Goal: Information Seeking & Learning: Learn about a topic

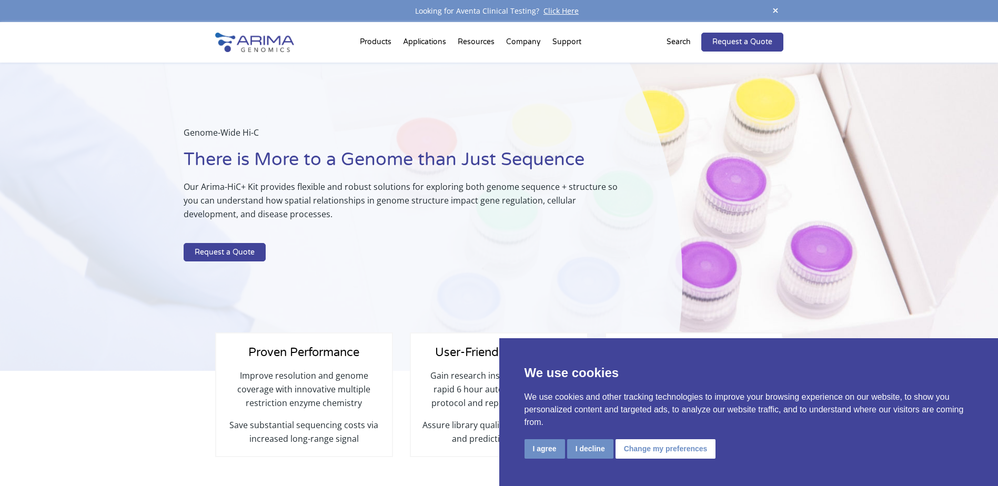
select select "[US_STATE]"
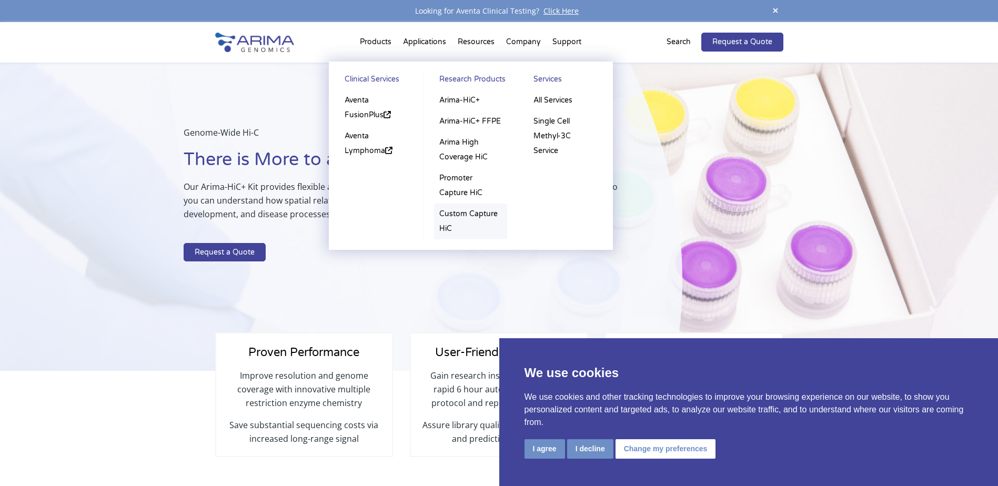
click at [452, 211] on link "Custom Capture HiC" at bounding box center [470, 222] width 73 height 36
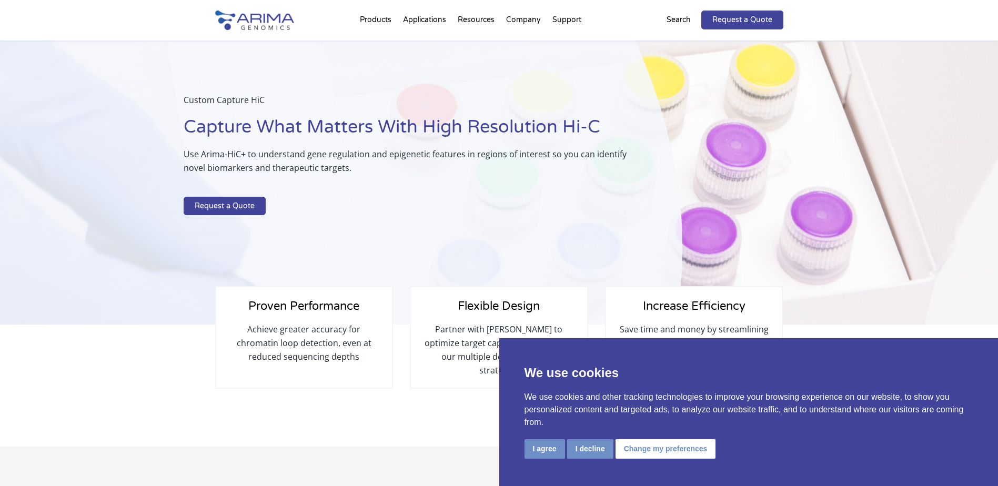
select select "[US_STATE]"
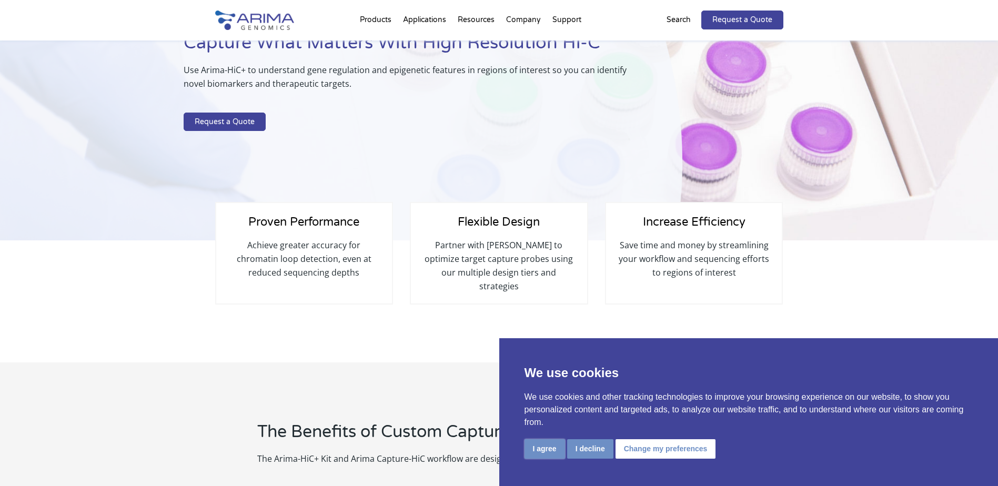
click at [541, 449] on button "I agree" at bounding box center [545, 448] width 41 height 19
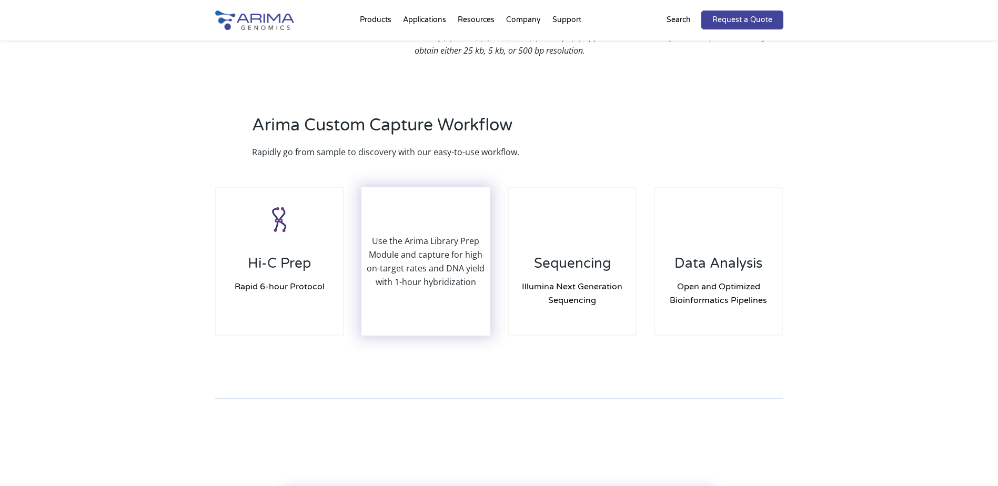
scroll to position [926, 0]
click at [439, 249] on p "Use the Arima Library Prep Module and capture for high on-target rates and DNA …" at bounding box center [425, 260] width 127 height 55
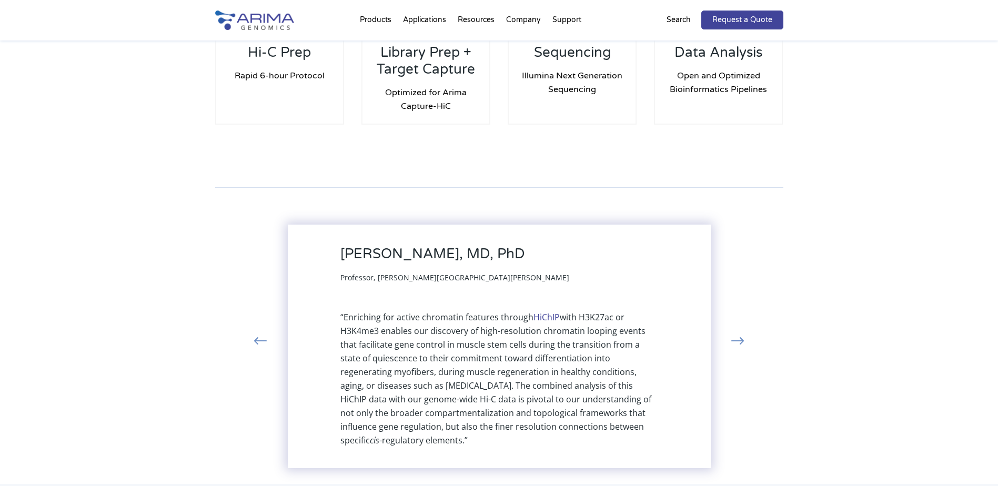
scroll to position [1136, 0]
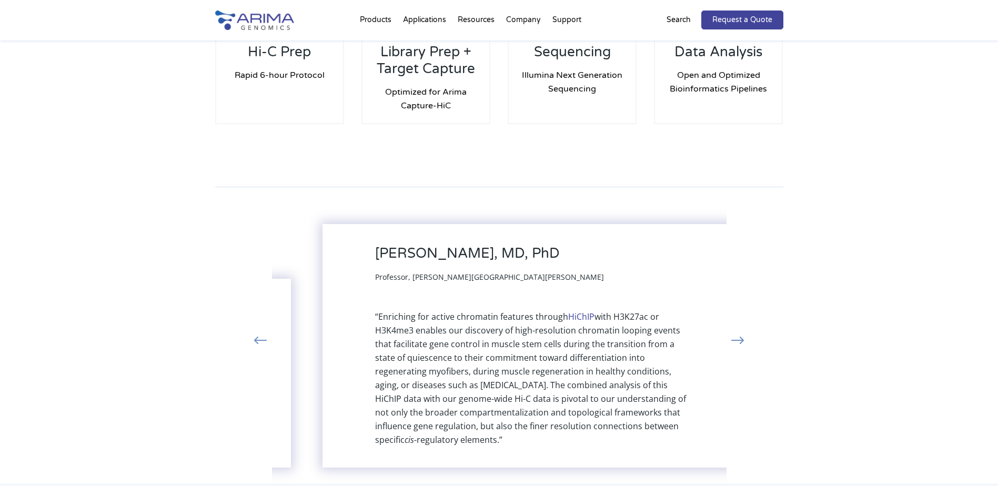
drag, startPoint x: 348, startPoint y: 237, endPoint x: 370, endPoint y: 235, distance: 22.2
click at [375, 245] on h3 "[PERSON_NAME], MD, PhD" at bounding box center [489, 257] width 229 height 25
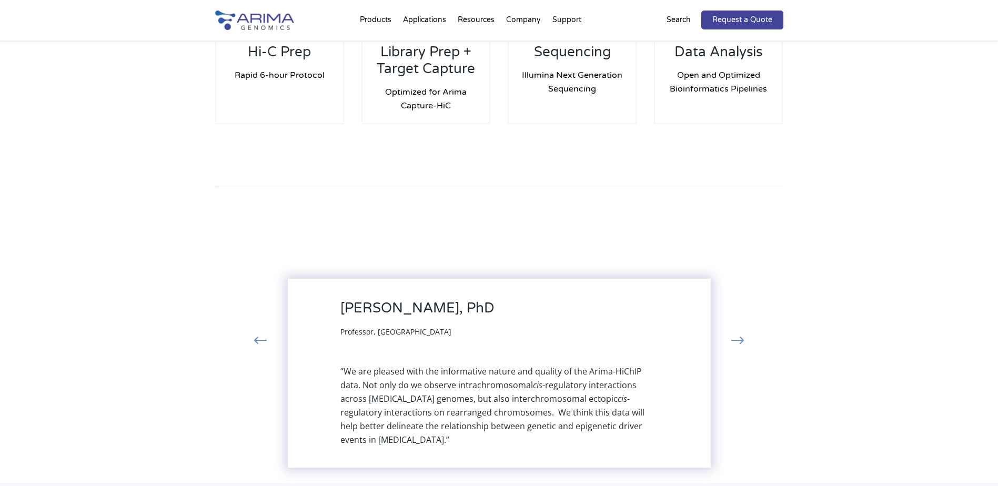
click at [740, 337] on button "›" at bounding box center [737, 341] width 23 height 19
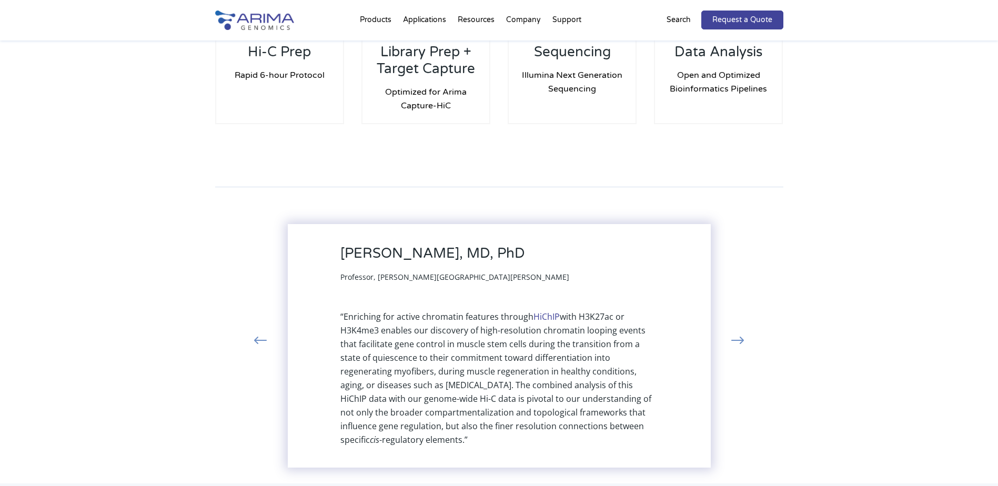
click at [462, 245] on h3 "[PERSON_NAME], MD, PhD" at bounding box center [454, 257] width 229 height 25
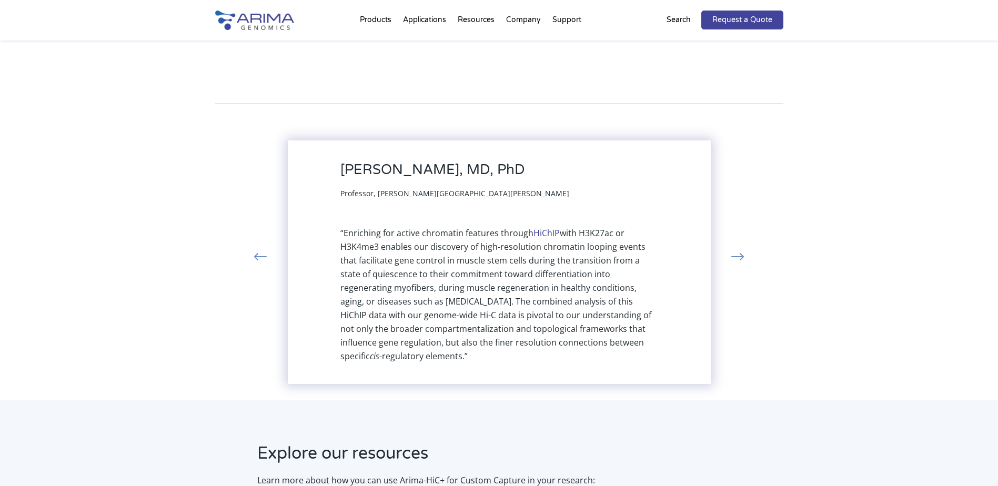
scroll to position [1221, 0]
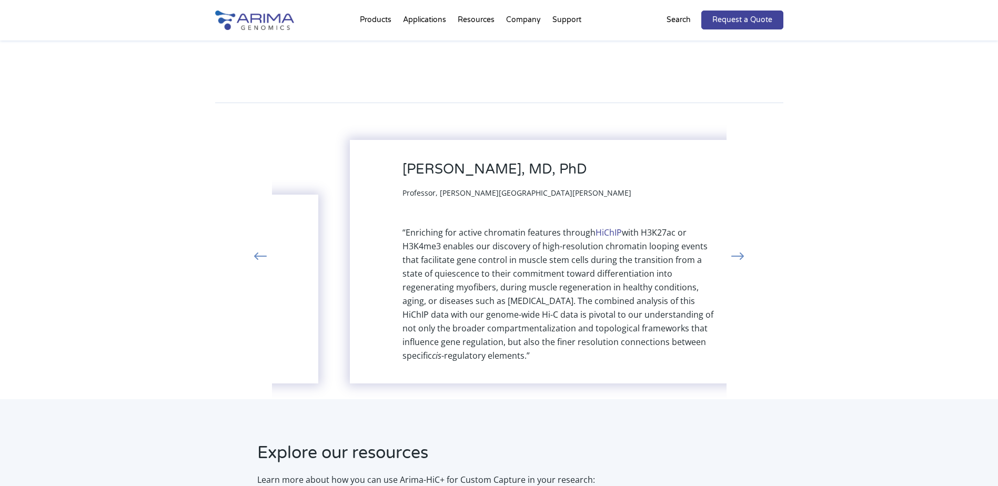
drag, startPoint x: 342, startPoint y: 154, endPoint x: 388, endPoint y: 154, distance: 45.2
click at [402, 161] on h3 "[PERSON_NAME], MD, PhD" at bounding box center [516, 173] width 229 height 25
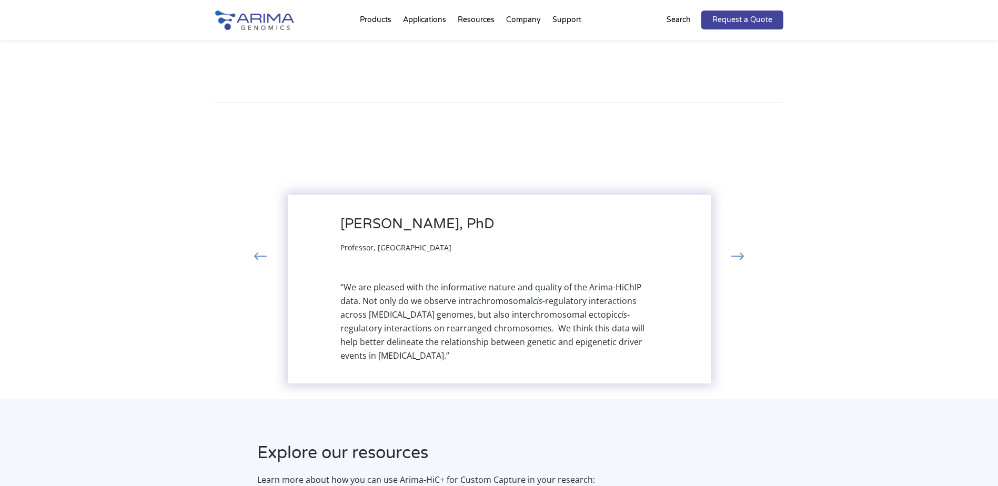
click at [742, 217] on div "Pier Lorenzo Puri, MD, PhD Professor, Sanford Burnham Prebys Discovery Institut…" at bounding box center [953, 262] width 423 height 244
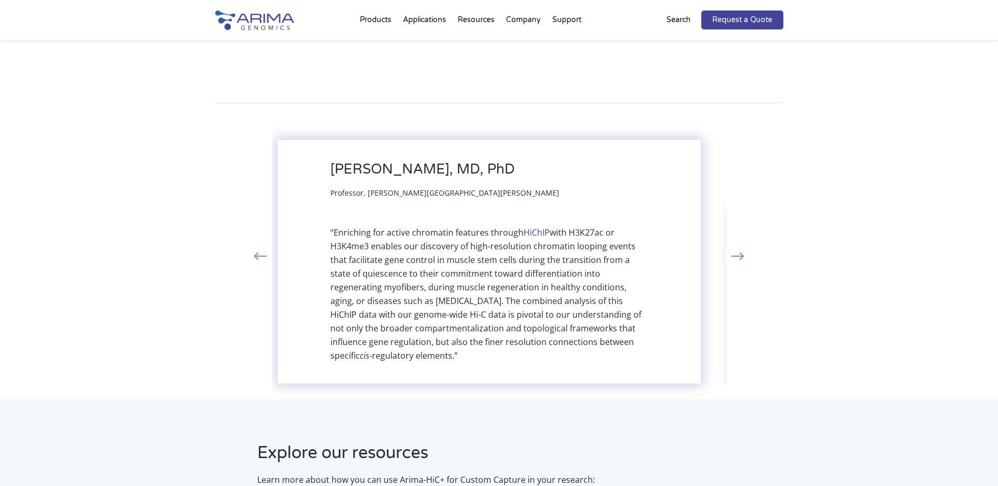
drag, startPoint x: 522, startPoint y: 154, endPoint x: 512, endPoint y: 154, distance: 10.0
click at [512, 161] on h3 "[PERSON_NAME], MD, PhD" at bounding box center [444, 173] width 229 height 25
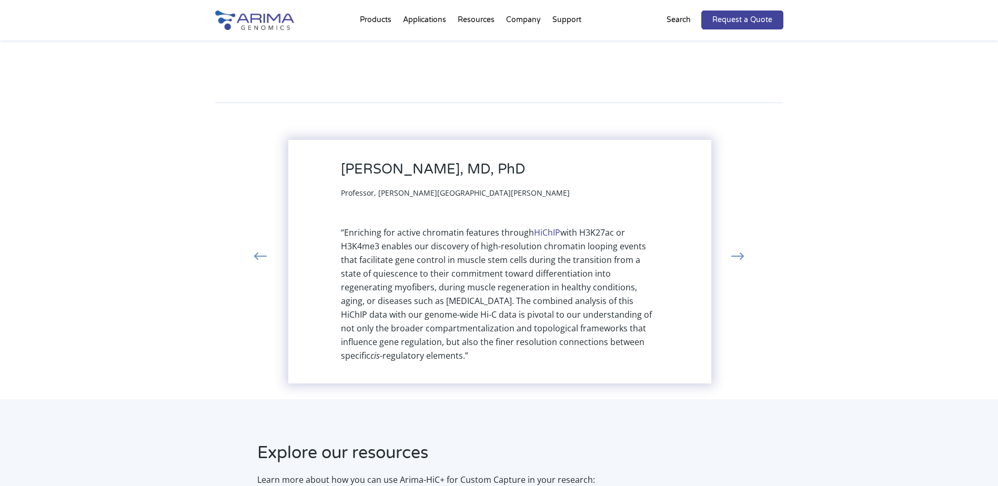
drag, startPoint x: 436, startPoint y: 153, endPoint x: 358, endPoint y: 211, distance: 96.9
click at [358, 226] on div "“Enriching for active chromatin features through HiChIP with H3K27ac or H3K4me3…" at bounding box center [500, 294] width 318 height 137
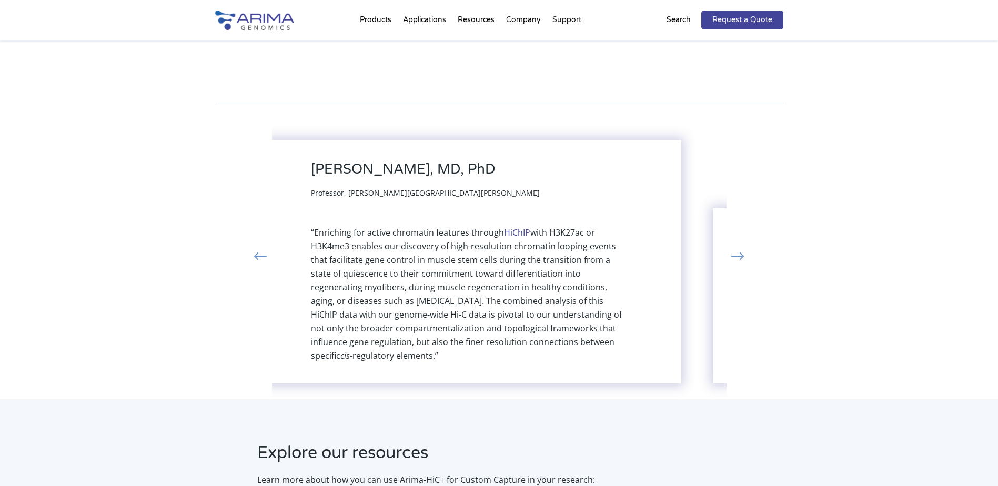
drag, startPoint x: 429, startPoint y: 342, endPoint x: 399, endPoint y: 299, distance: 52.7
click at [399, 299] on div "“Enriching for active chromatin features through HiChIP with H3K27ac or H3K4me3…" at bounding box center [470, 294] width 318 height 137
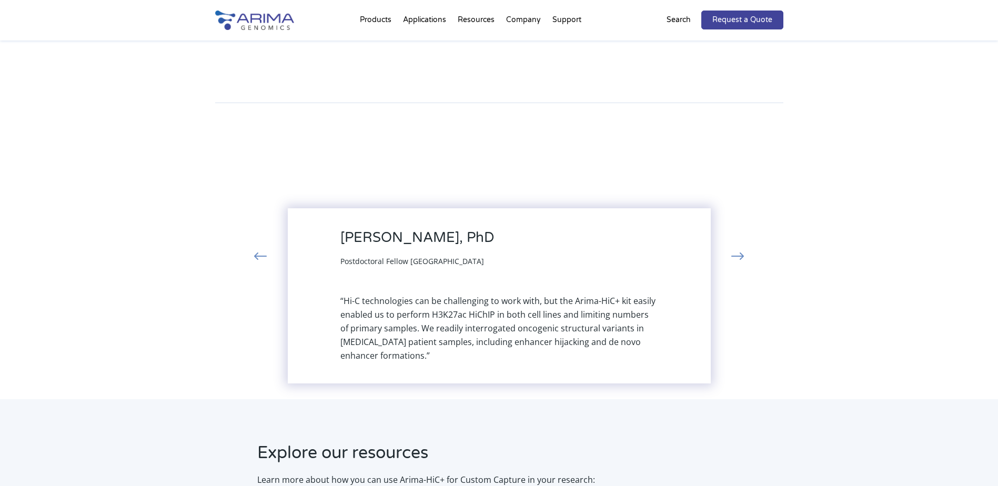
click at [257, 248] on button "‹" at bounding box center [260, 257] width 23 height 19
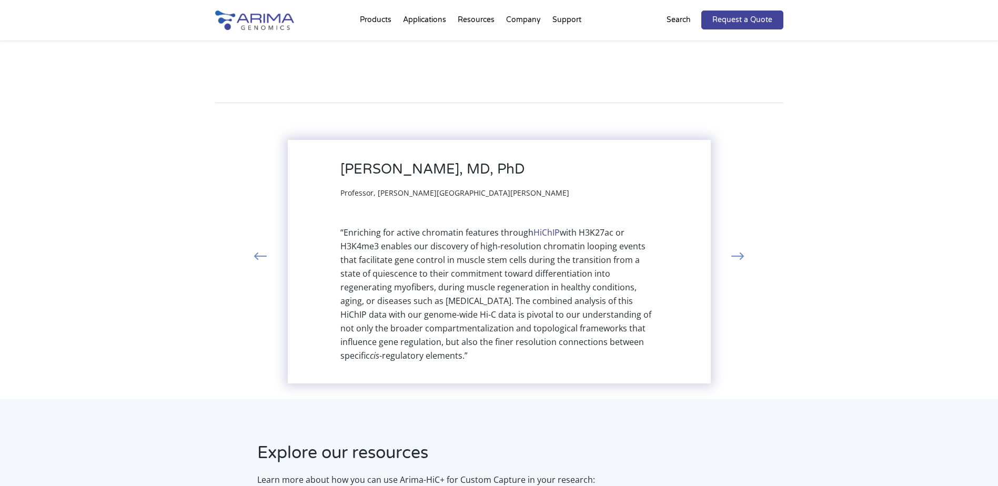
click at [550, 227] on link "HiChIP" at bounding box center [546, 233] width 26 height 12
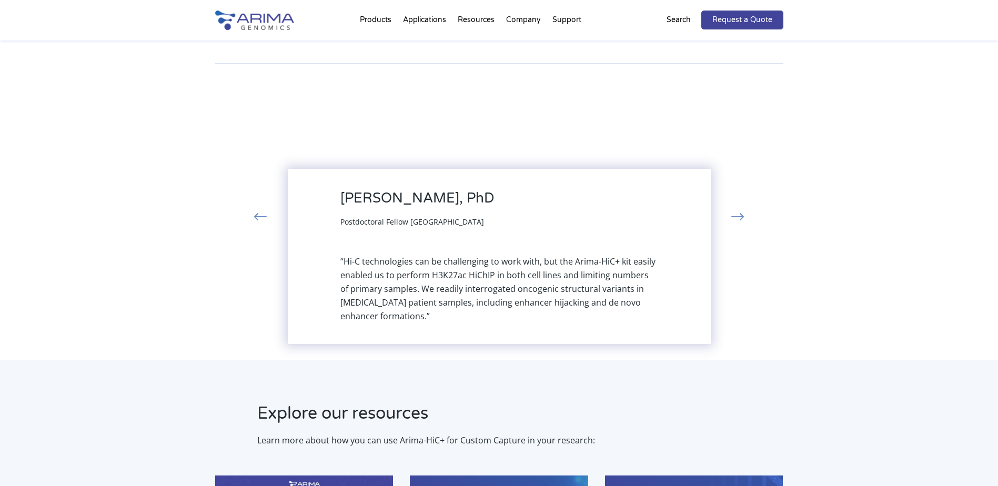
scroll to position [1263, 0]
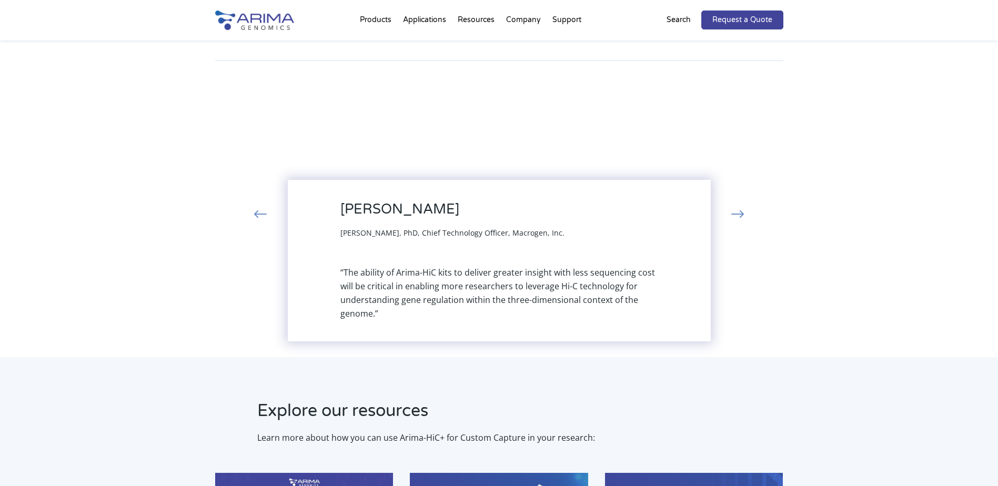
click at [750, 197] on div "Eileen Furlong, PhD Head of Genome Biology Unit – European Molecular Biology La…" at bounding box center [499, 219] width 568 height 275
click at [747, 206] on button "›" at bounding box center [737, 215] width 23 height 19
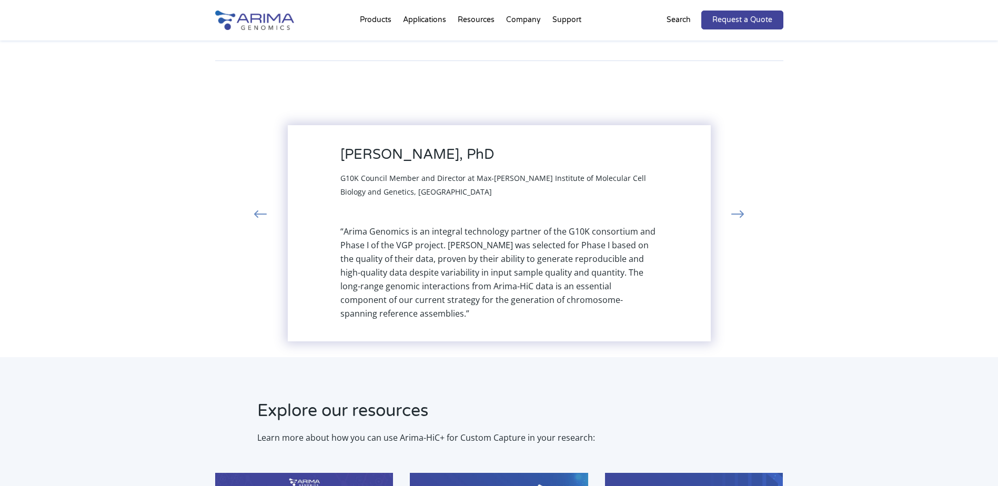
click at [747, 206] on button "›" at bounding box center [737, 215] width 23 height 19
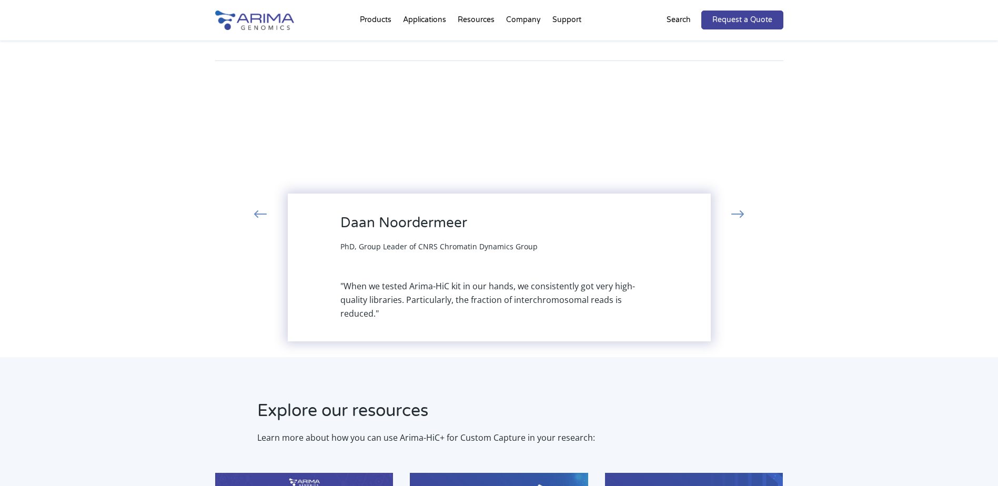
click at [747, 206] on button "›" at bounding box center [737, 215] width 23 height 19
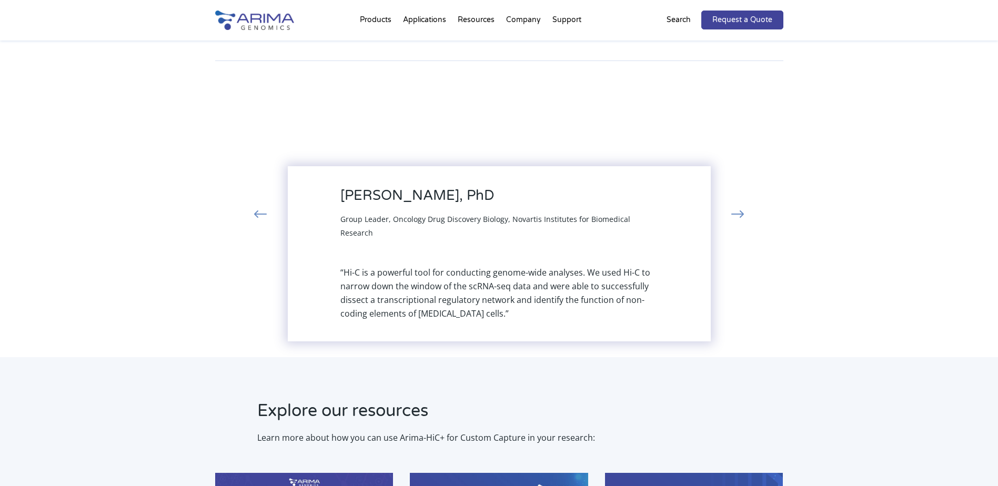
click at [747, 206] on button "›" at bounding box center [737, 215] width 23 height 19
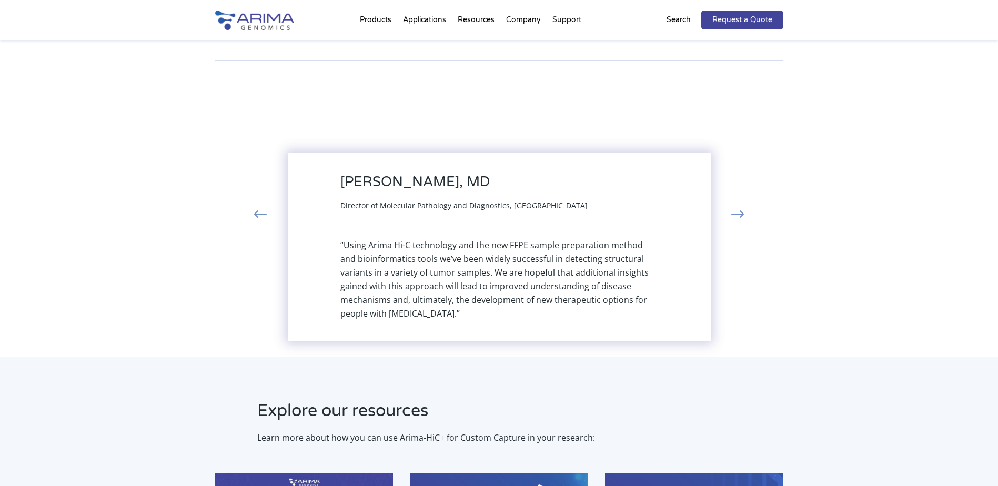
click at [747, 206] on button "›" at bounding box center [737, 215] width 23 height 19
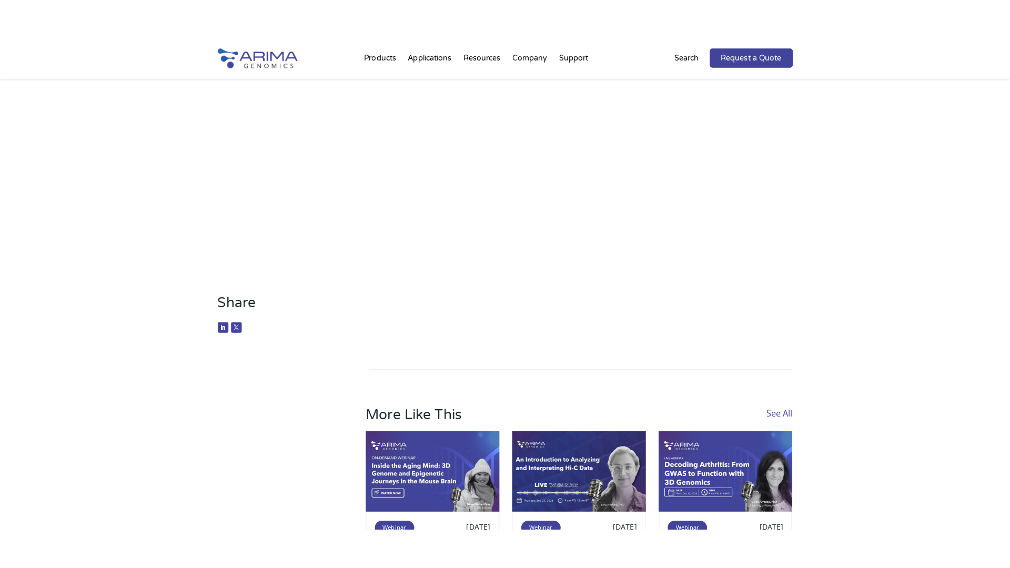
scroll to position [179, 0]
